Goal: Task Accomplishment & Management: Complete application form

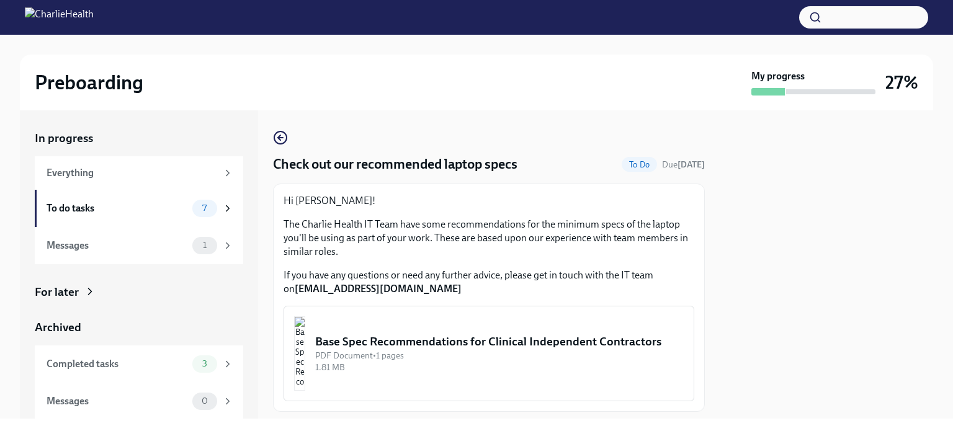
click at [411, 335] on div "Base Spec Recommendations for Clinical Independent Contractors" at bounding box center [499, 342] width 369 height 16
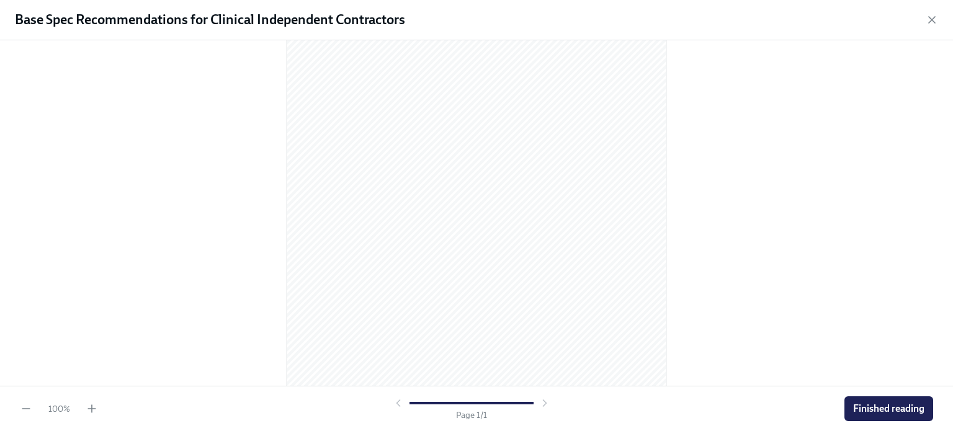
scroll to position [166, 0]
click at [894, 412] on span "Finished reading" at bounding box center [888, 409] width 71 height 12
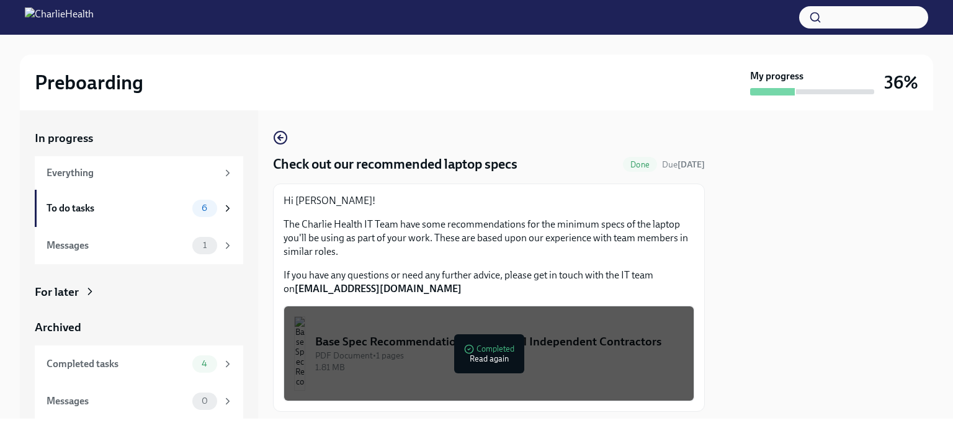
scroll to position [32, 0]
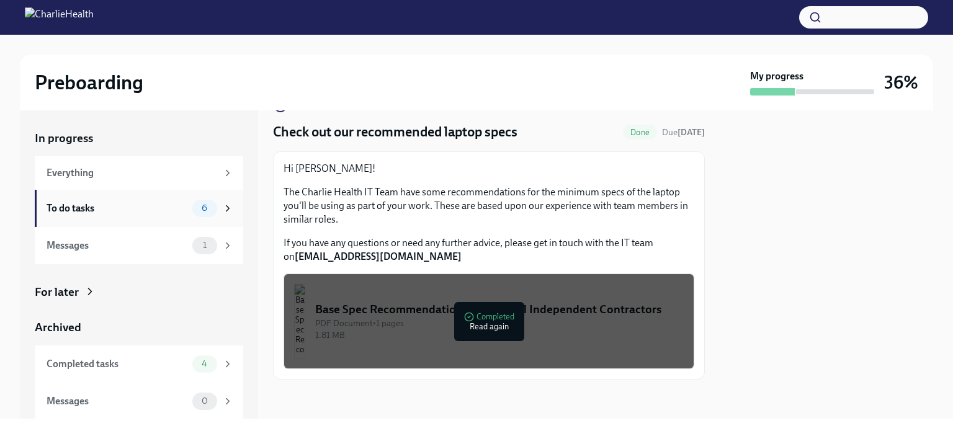
click at [136, 214] on div "To do tasks" at bounding box center [117, 209] width 141 height 14
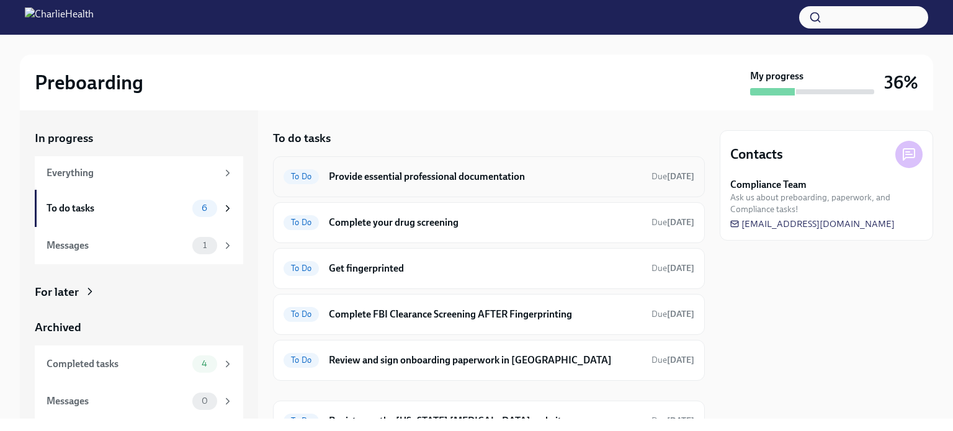
click at [516, 179] on h6 "Provide essential professional documentation" at bounding box center [485, 177] width 313 height 14
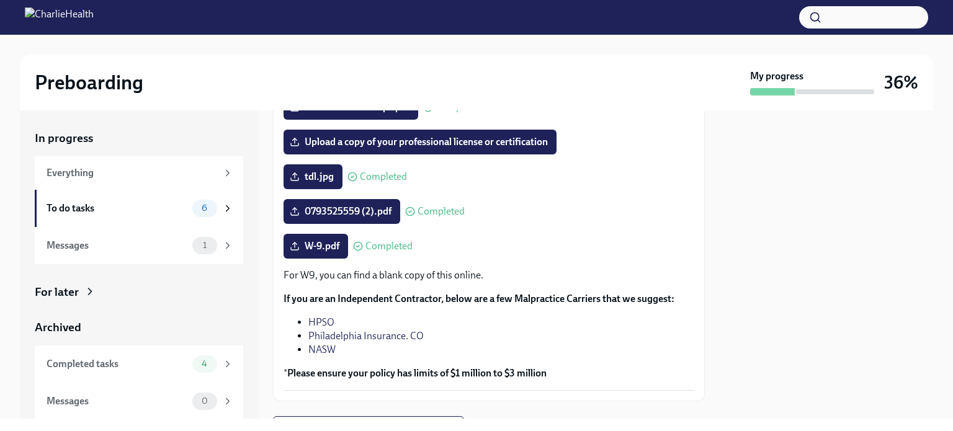
scroll to position [305, 0]
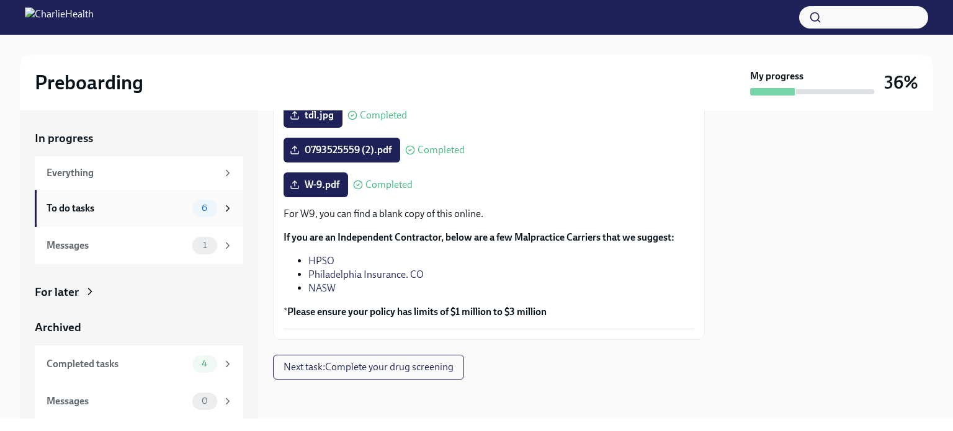
click at [91, 207] on div "To do tasks" at bounding box center [117, 209] width 141 height 14
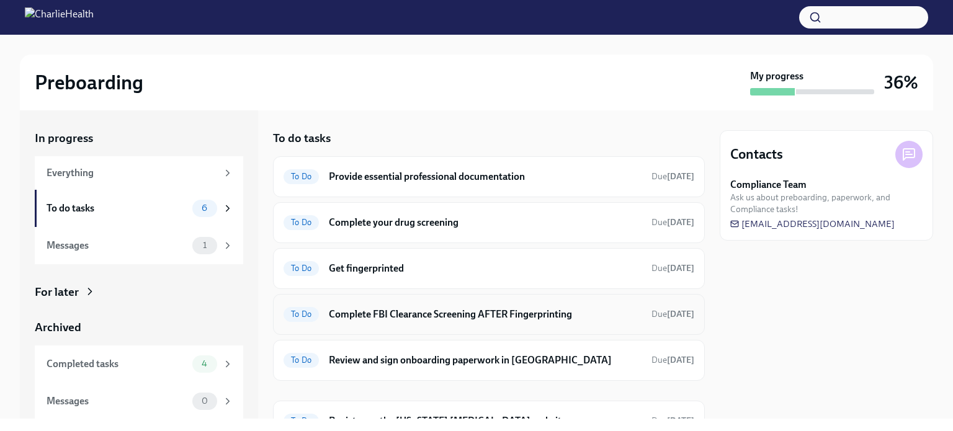
click at [385, 319] on h6 "Complete FBI Clearance Screening AFTER Fingerprinting" at bounding box center [485, 315] width 313 height 14
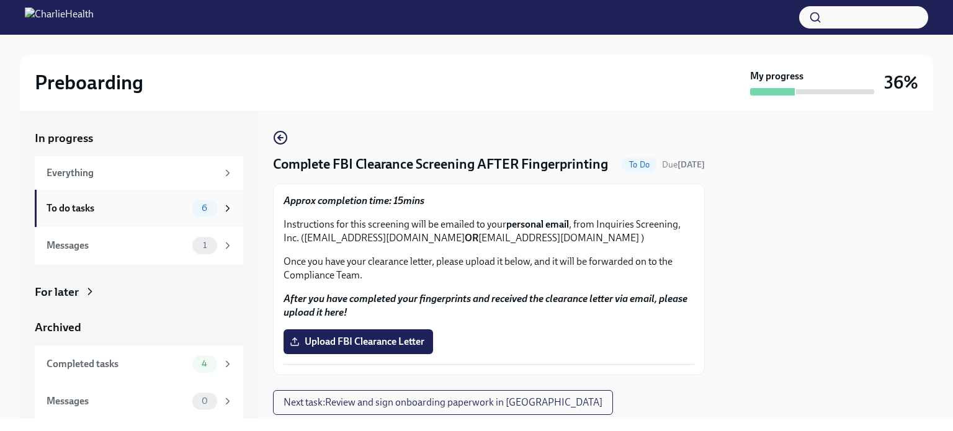
click at [91, 204] on div "To do tasks" at bounding box center [117, 209] width 141 height 14
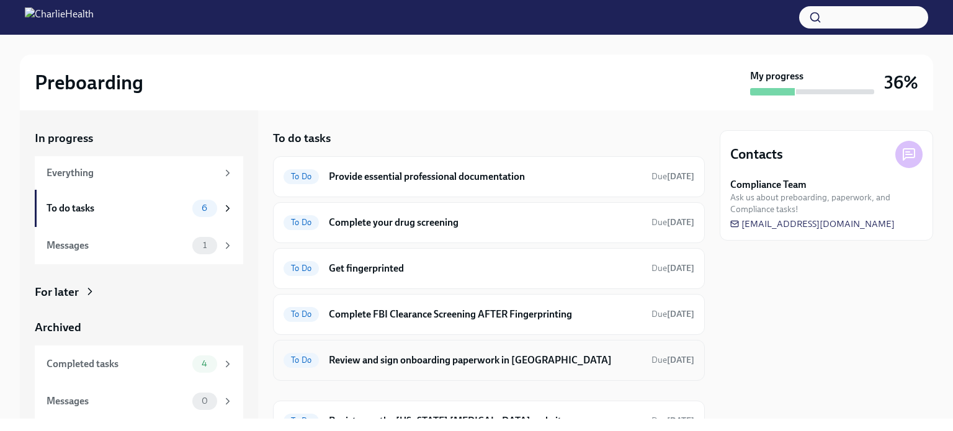
click at [467, 360] on h6 "Review and sign onboarding paperwork in [GEOGRAPHIC_DATA]" at bounding box center [485, 361] width 313 height 14
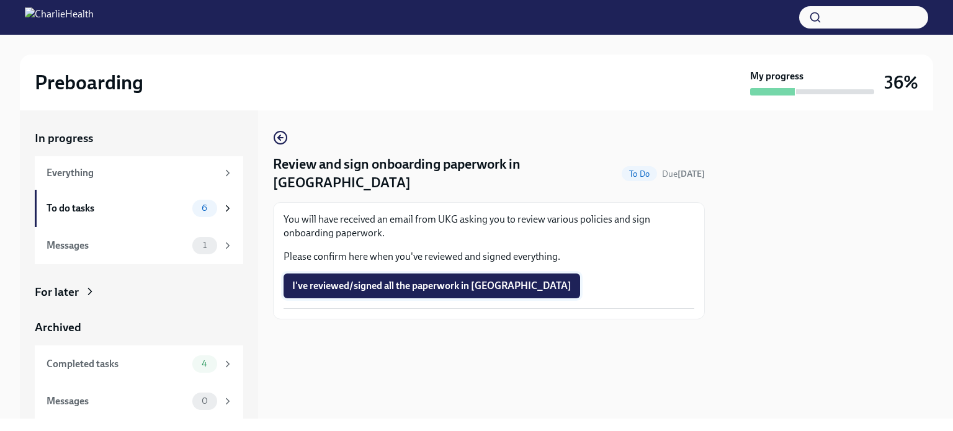
click at [412, 280] on span "I've reviewed/signed all the paperwork in [GEOGRAPHIC_DATA]" at bounding box center [431, 286] width 279 height 12
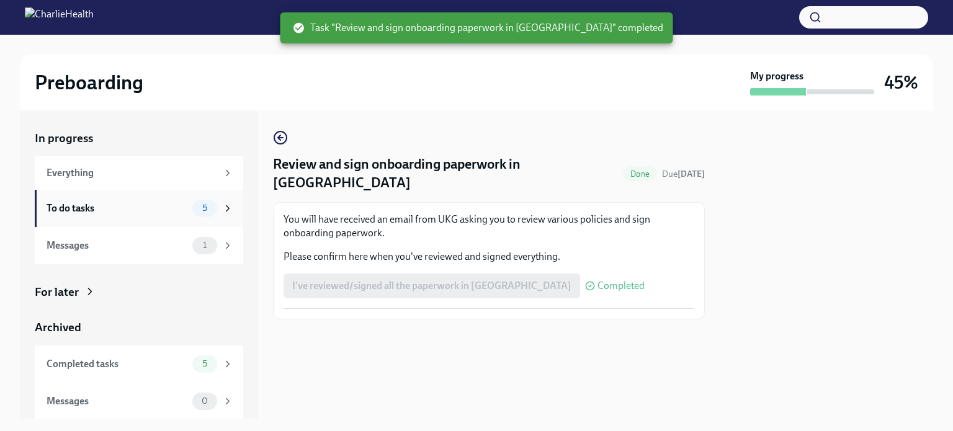
click at [89, 209] on div "To do tasks" at bounding box center [117, 209] width 141 height 14
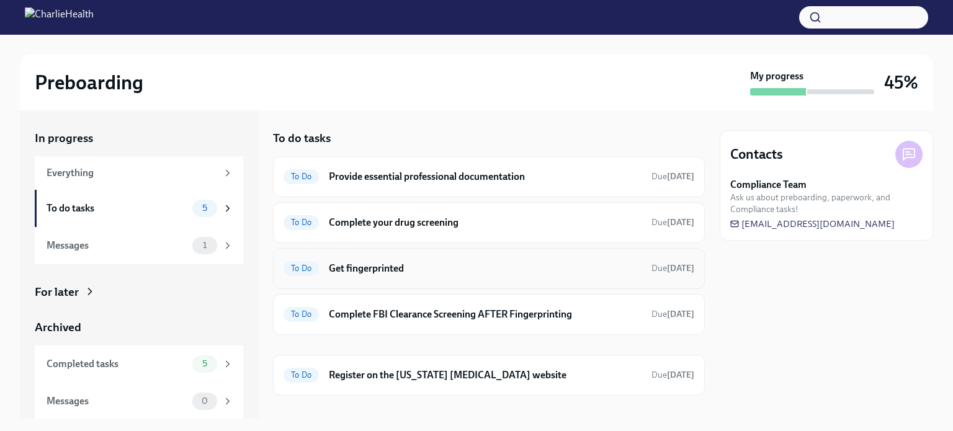
click at [415, 273] on h6 "Get fingerprinted" at bounding box center [485, 269] width 313 height 14
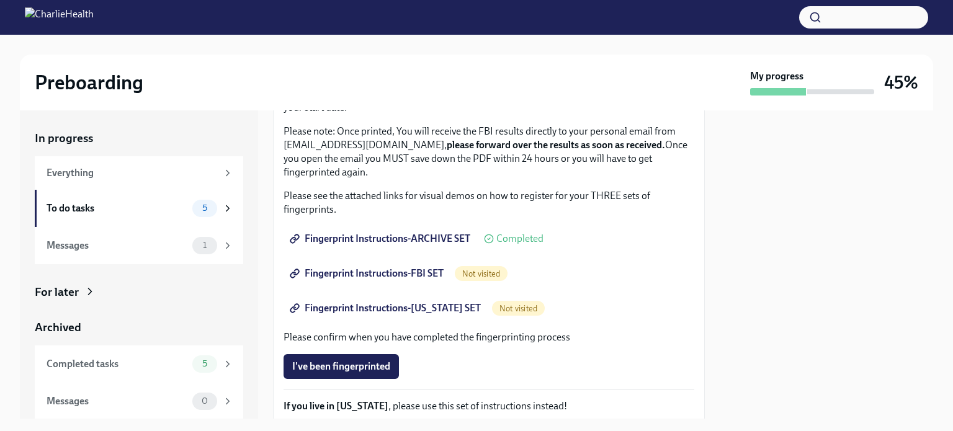
scroll to position [148, 0]
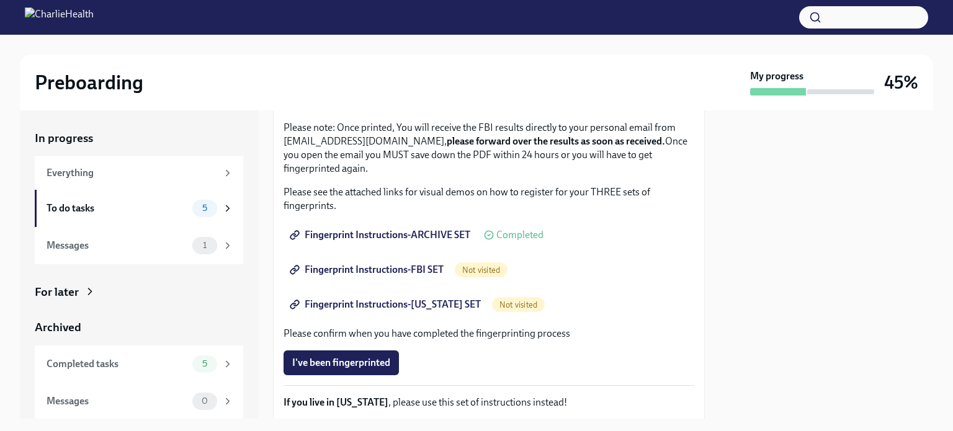
click at [326, 231] on span "Fingerprint Instructions-ARCHIVE SET" at bounding box center [381, 235] width 178 height 12
click at [381, 267] on span "Fingerprint Instructions-FBI SET" at bounding box center [367, 270] width 151 height 12
click at [372, 297] on link "Fingerprint Instructions-[US_STATE] SET" at bounding box center [387, 304] width 206 height 25
click at [343, 304] on span "Fingerprint Instructions-[US_STATE] SET" at bounding box center [386, 305] width 189 height 12
